Goal: Navigation & Orientation: Find specific page/section

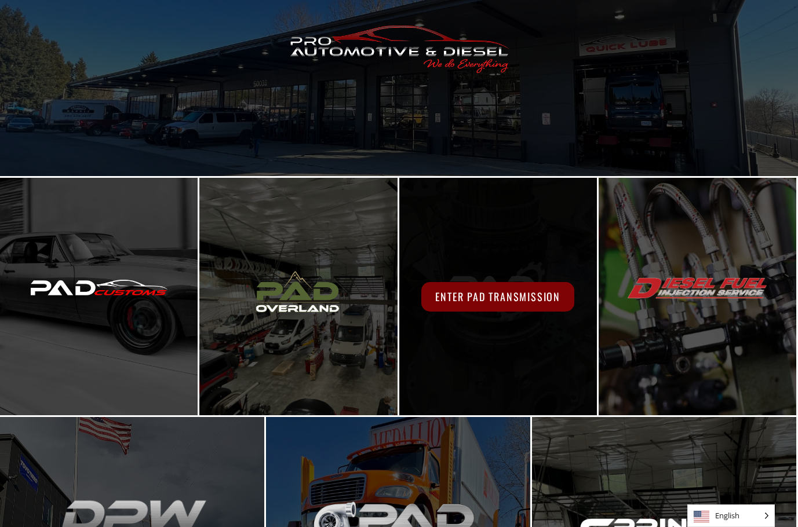
scroll to position [174, 0]
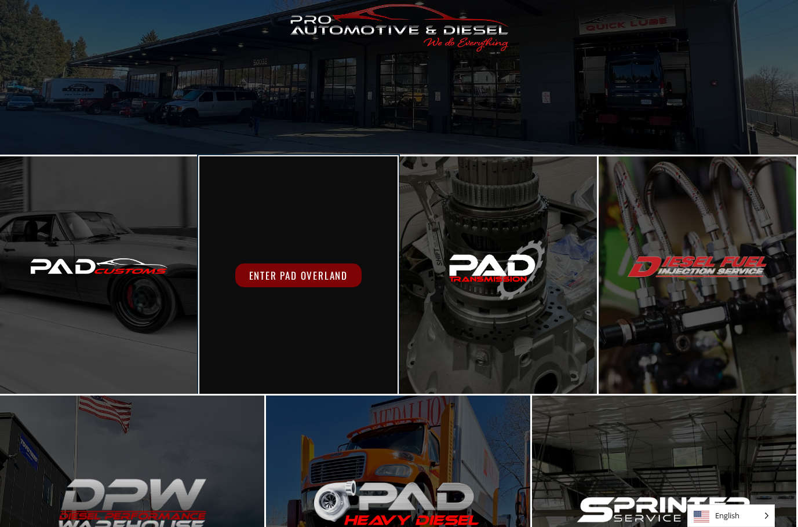
click at [296, 277] on span "Enter PAD Overland" at bounding box center [298, 276] width 126 height 24
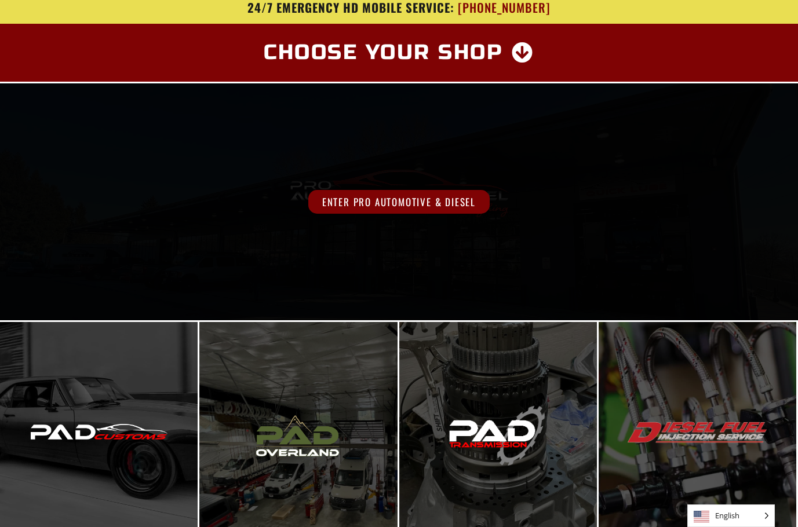
scroll to position [0, 0]
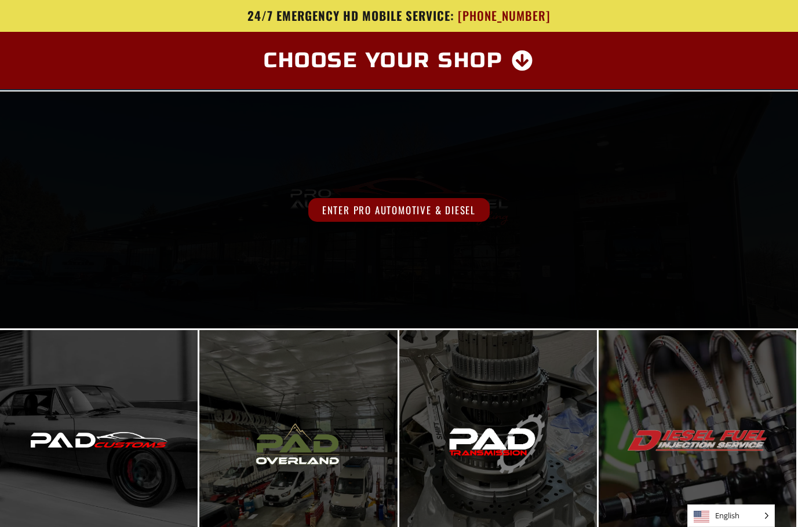
click at [400, 205] on span "Enter Pro Automotive & Diesel" at bounding box center [398, 210] width 181 height 24
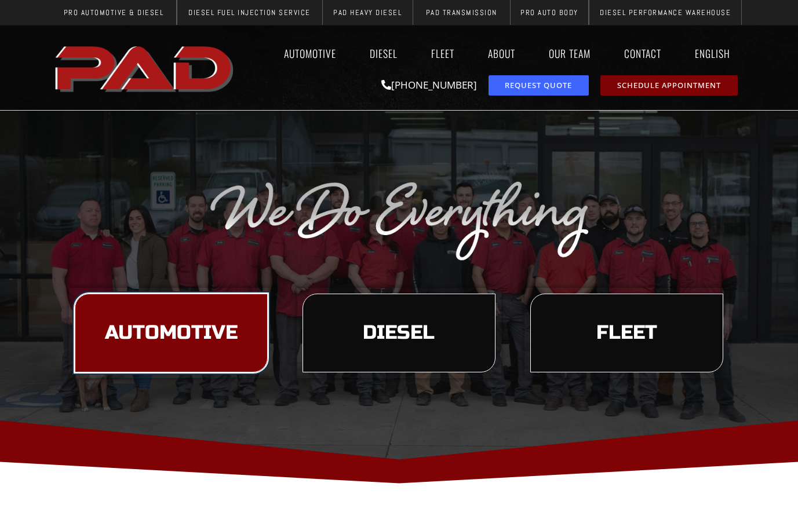
click at [185, 327] on span "Automotive" at bounding box center [171, 333] width 133 height 20
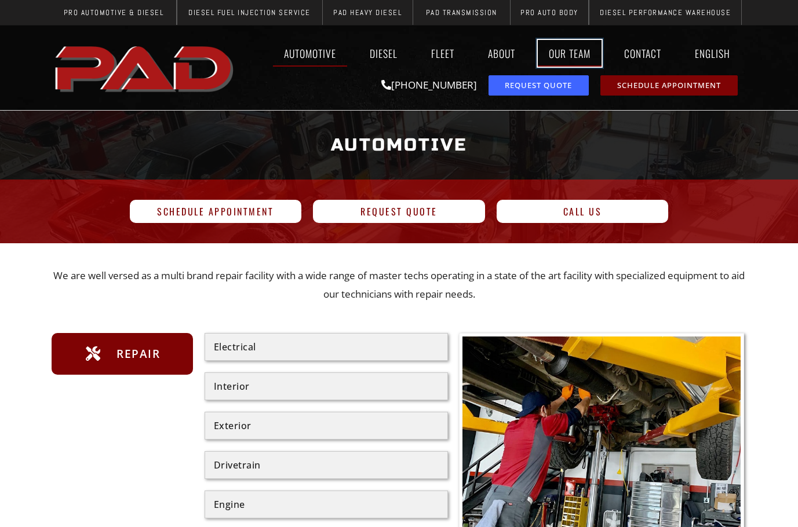
click at [566, 56] on link "Our Team" at bounding box center [570, 53] width 64 height 27
